Goal: Navigation & Orientation: Find specific page/section

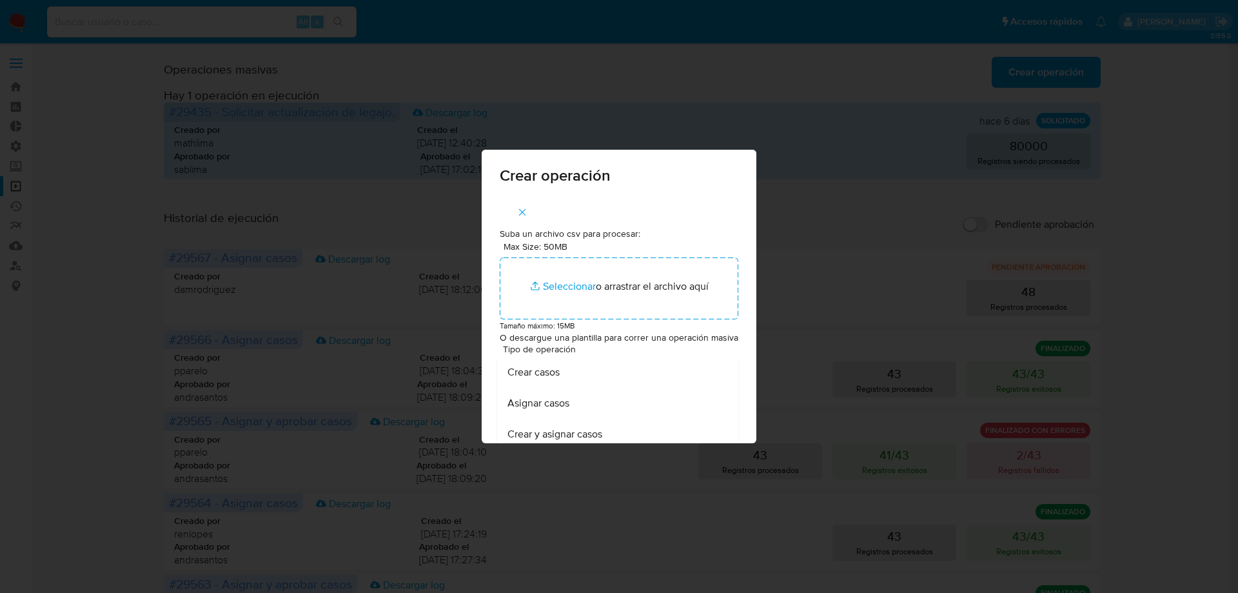
scroll to position [4, 0]
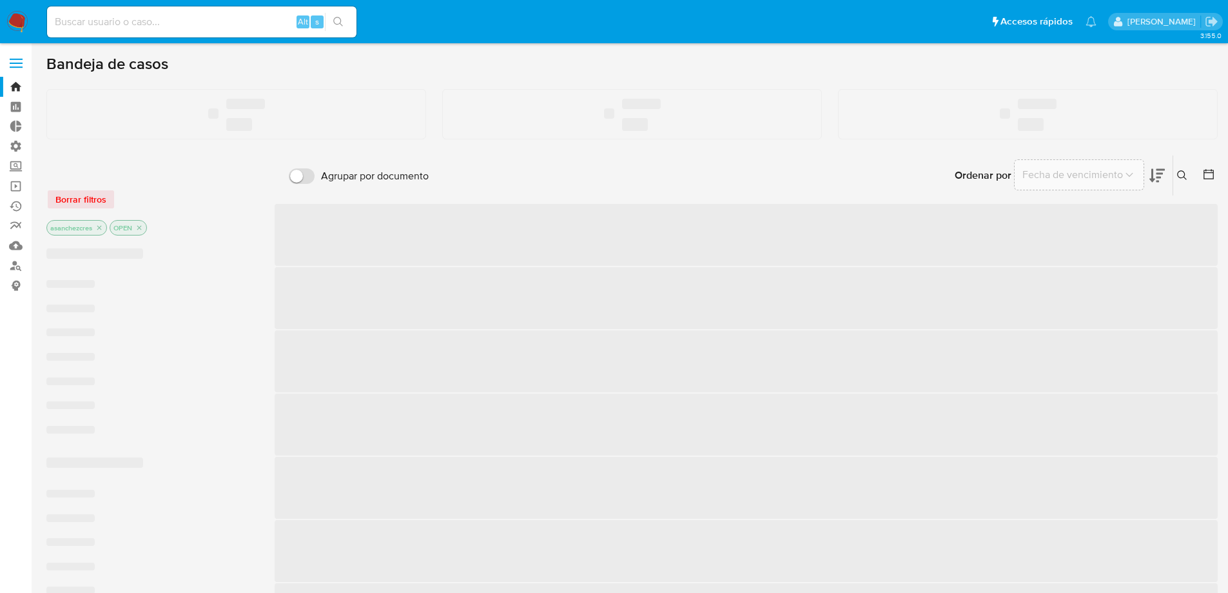
click at [23, 63] on label at bounding box center [16, 63] width 32 height 27
click at [0, 0] on input "checkbox" at bounding box center [0, 0] width 0 height 0
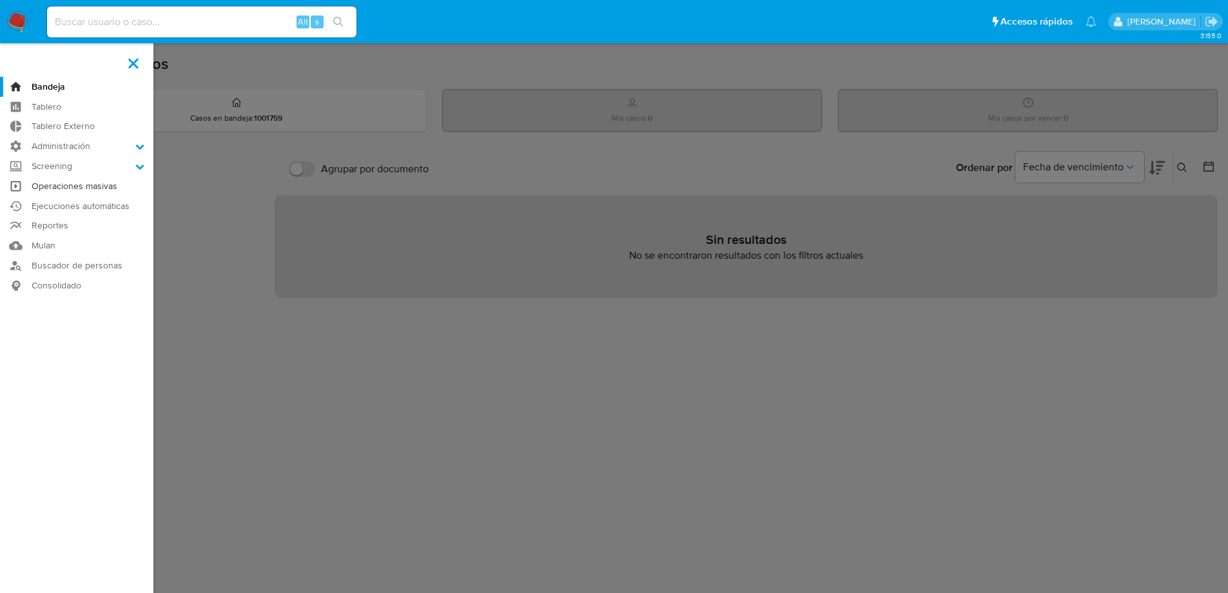
click at [66, 189] on link "Operaciones masivas" at bounding box center [76, 186] width 153 height 20
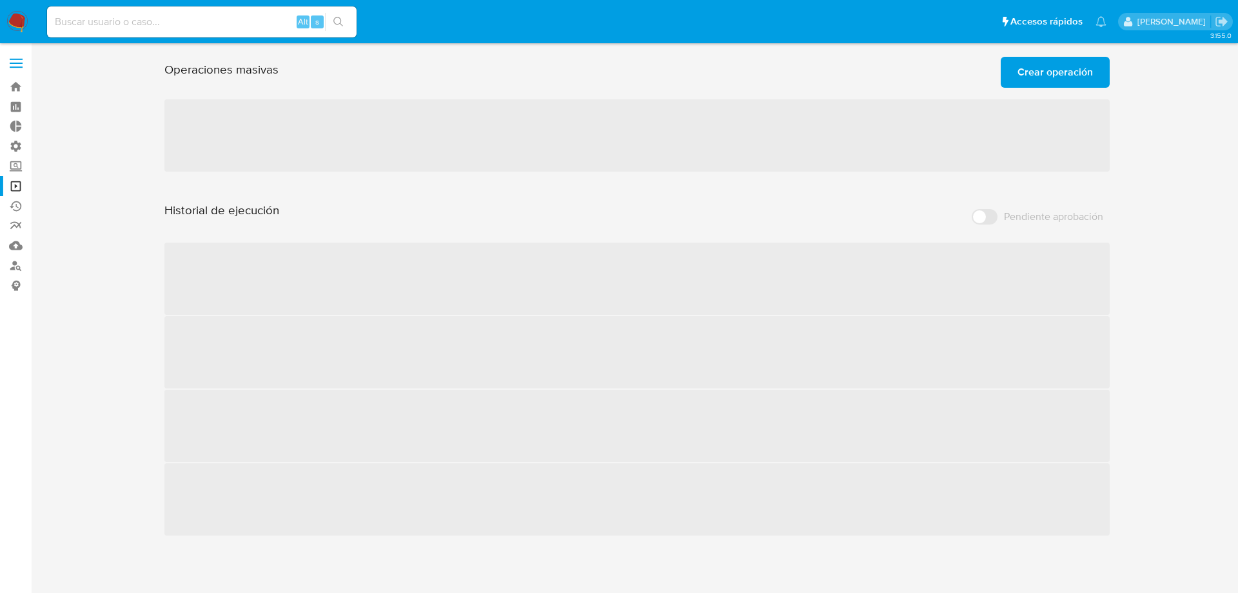
click at [19, 67] on span at bounding box center [16, 67] width 13 height 2
click at [0, 0] on input "checkbox" at bounding box center [0, 0] width 0 height 0
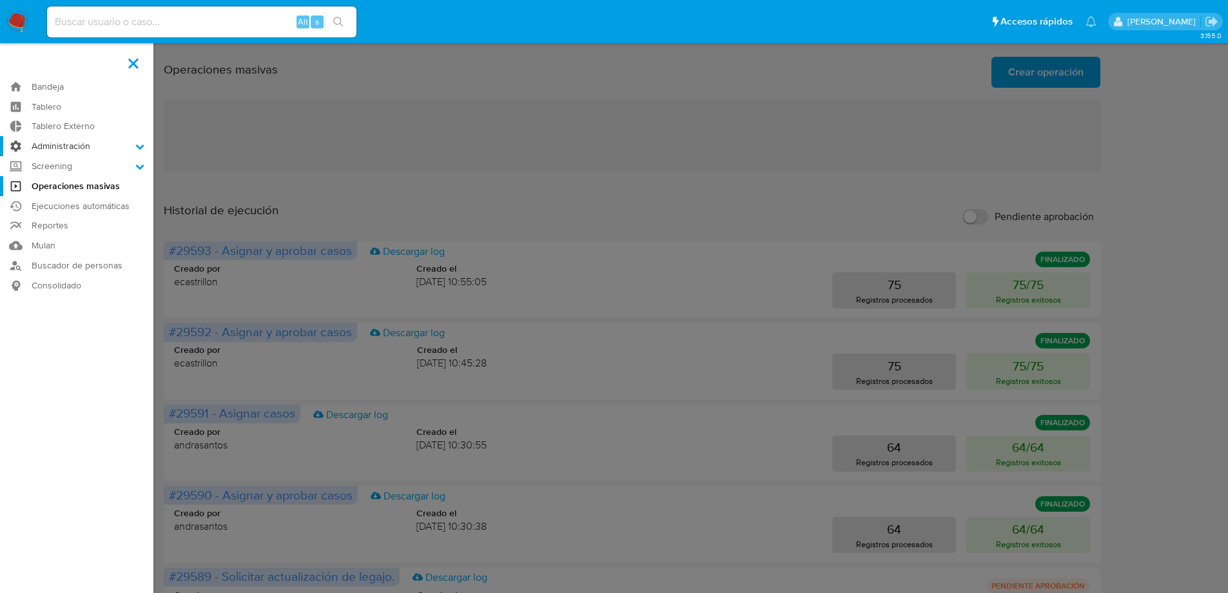
click at [72, 154] on label "Administración" at bounding box center [76, 146] width 153 height 20
click at [0, 0] on input "Administración" at bounding box center [0, 0] width 0 height 0
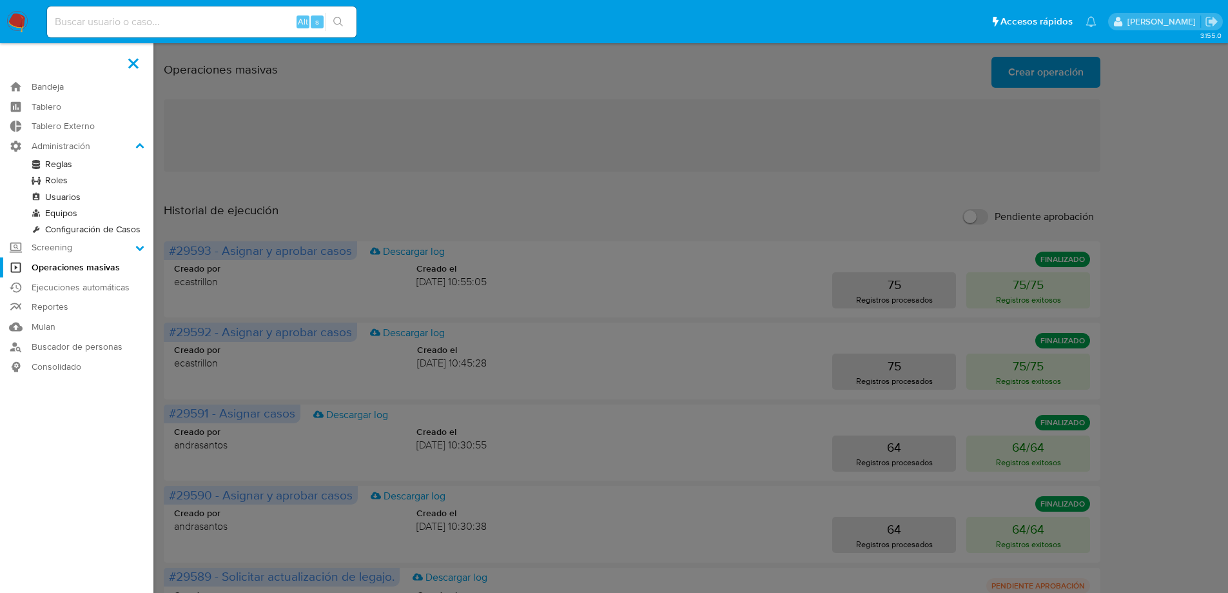
click at [59, 178] on link "Roles" at bounding box center [76, 180] width 153 height 16
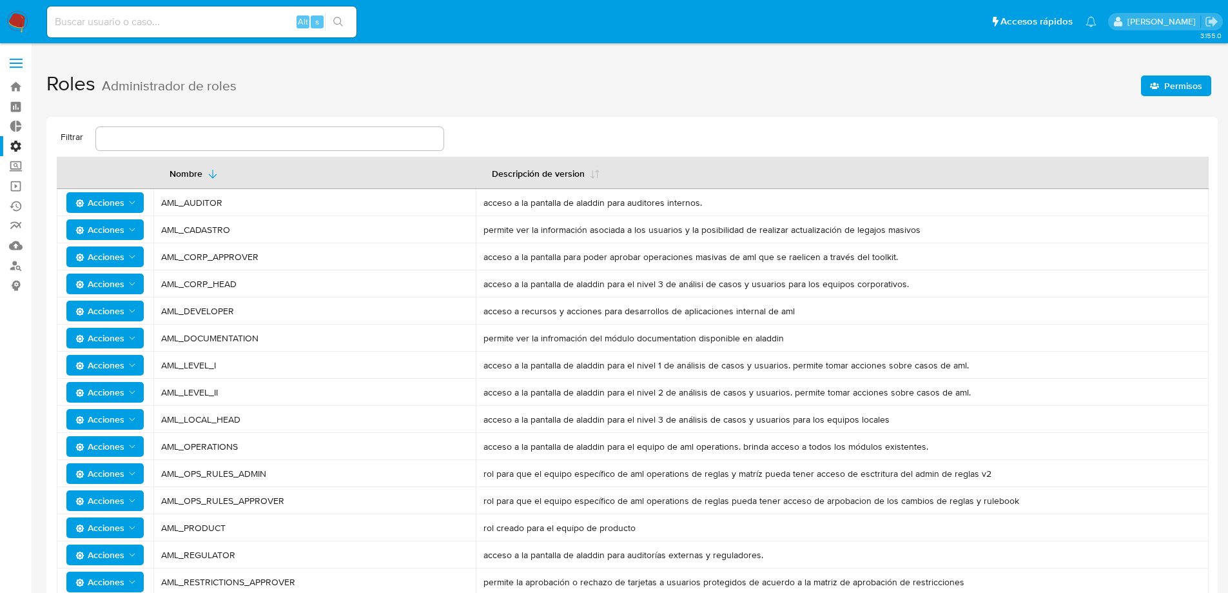
click at [1181, 110] on div "Roles Administrador de roles Permisos Filtrar Nombre Descripción de version Acc…" at bounding box center [632, 428] width 1172 height 733
click at [1177, 100] on h1 "Roles Administrador de roles Permisos" at bounding box center [632, 84] width 1172 height 44
click at [1175, 95] on span "Permisos" at bounding box center [1183, 85] width 38 height 21
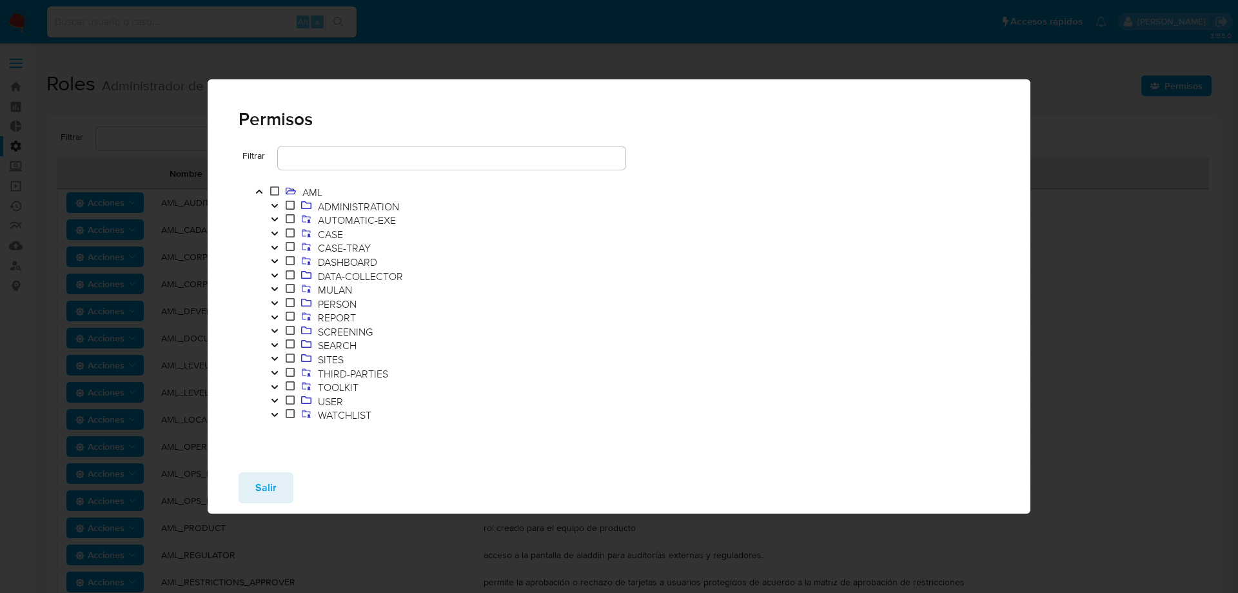
click at [277, 205] on icon "Toggle" at bounding box center [274, 206] width 9 height 8
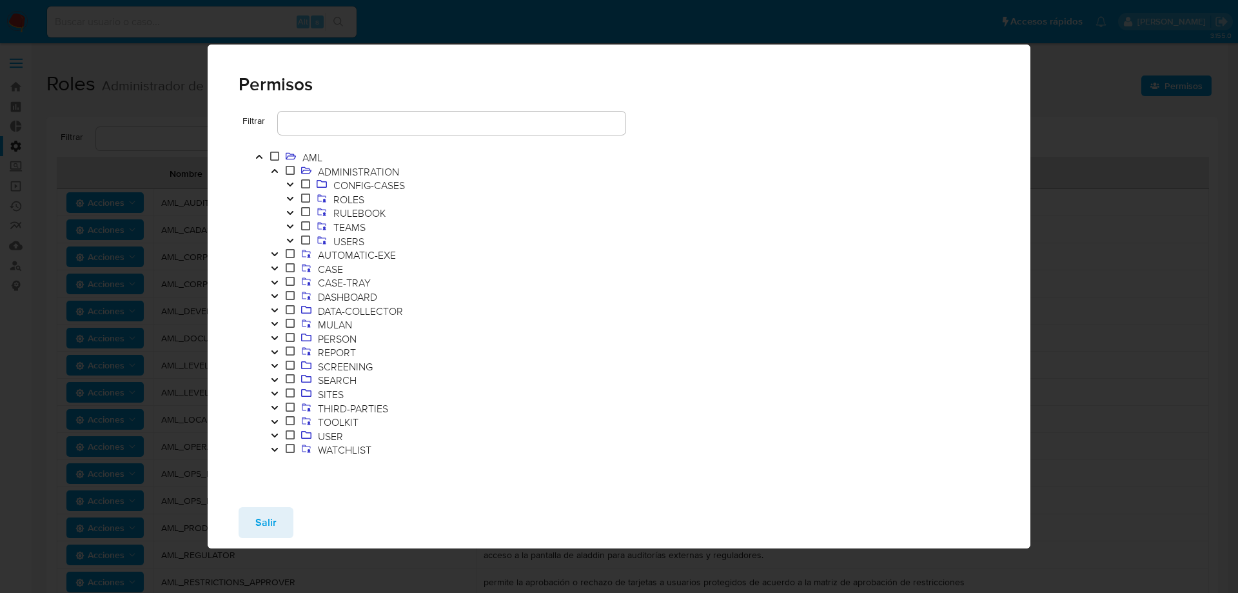
click at [275, 172] on icon "Toggle" at bounding box center [274, 171] width 9 height 8
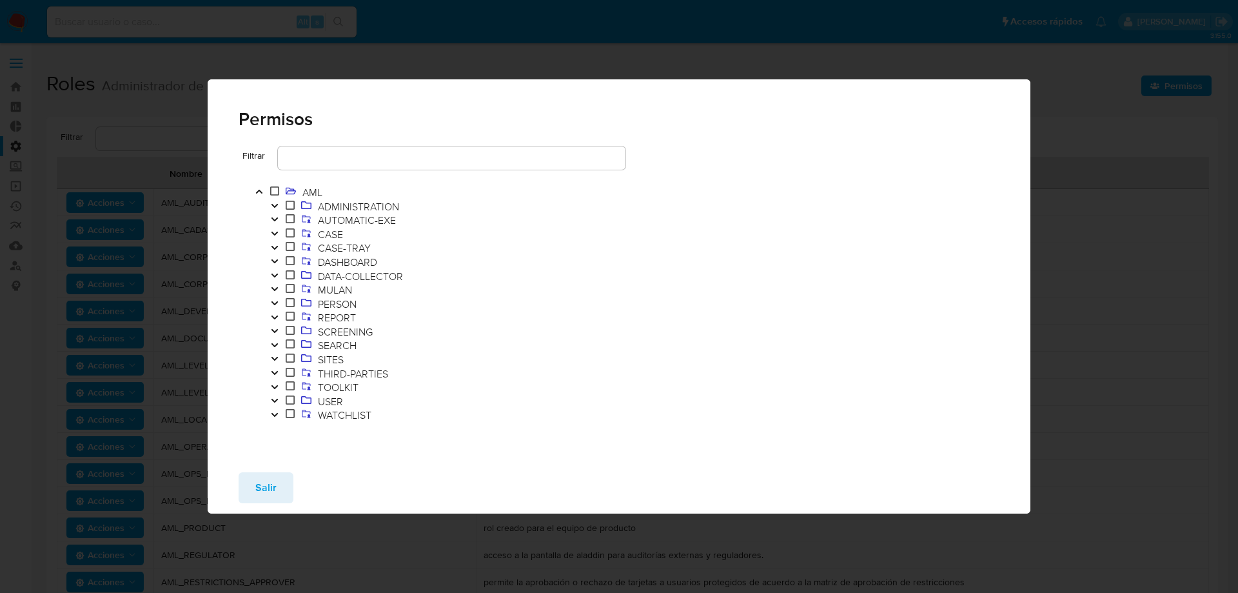
click at [277, 231] on icon "Toggle" at bounding box center [274, 234] width 9 height 8
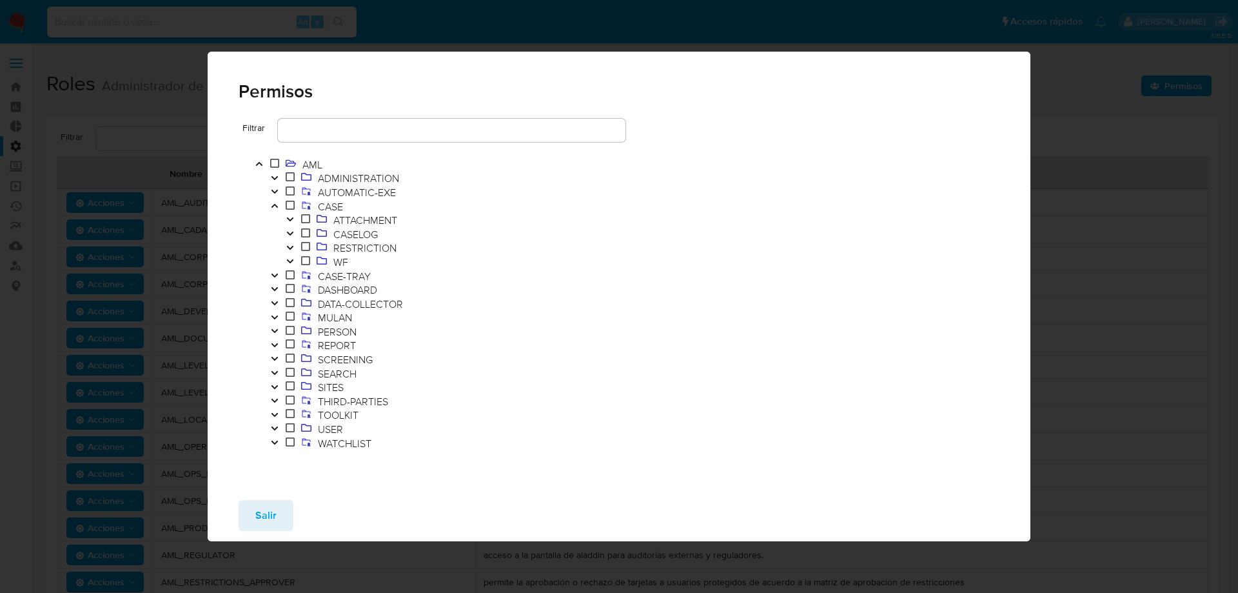
click at [291, 262] on icon "Toggle" at bounding box center [289, 261] width 6 height 4
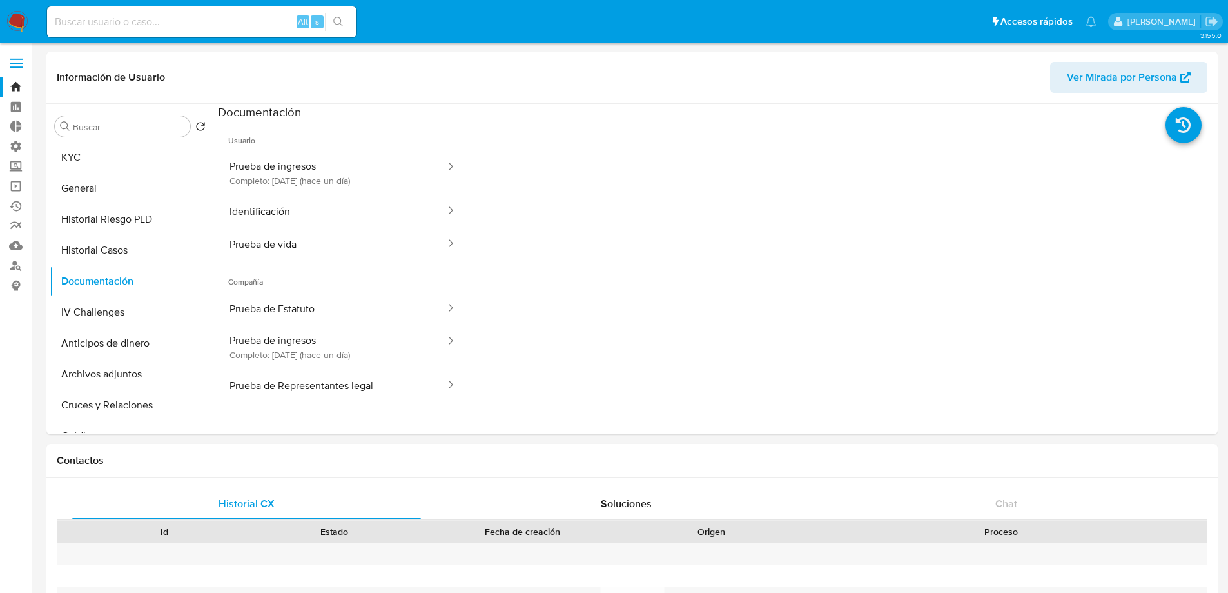
select select "10"
click at [17, 79] on link "Bandeja" at bounding box center [76, 87] width 153 height 20
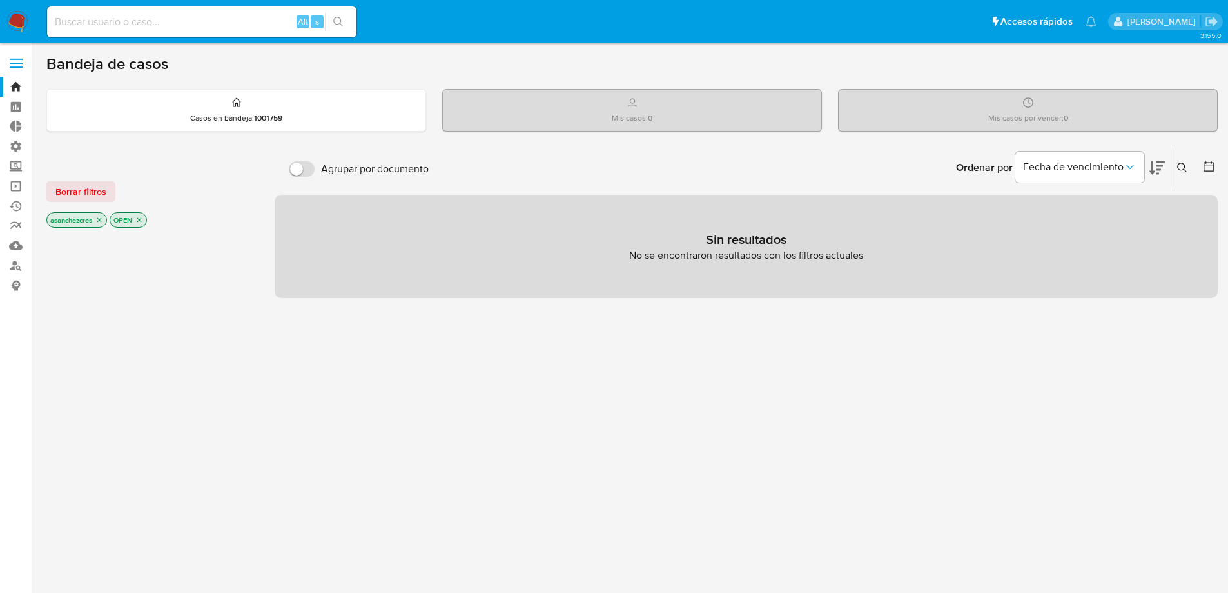
click at [101, 222] on icon "close-filter" at bounding box center [99, 220] width 8 height 8
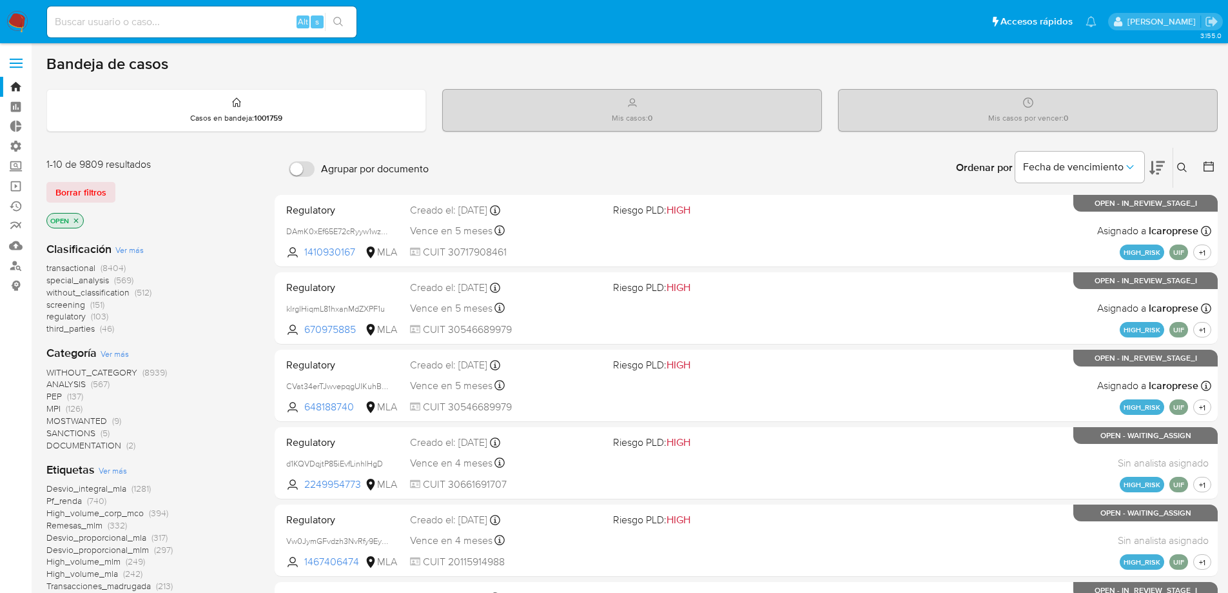
click at [76, 219] on icon "close-filter" at bounding box center [76, 221] width 8 height 8
